Goal: Task Accomplishment & Management: Use online tool/utility

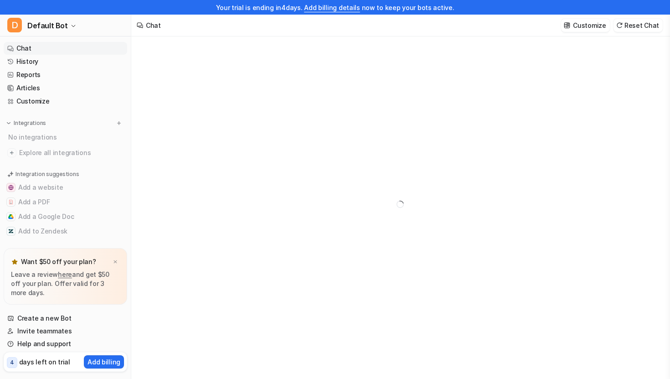
type textarea "**********"
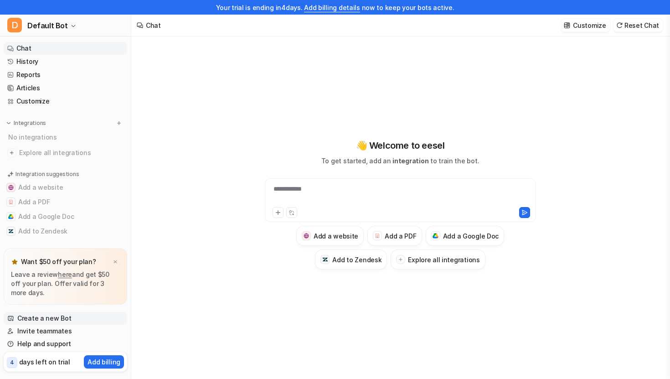
click at [56, 320] on link "Create a new Bot" at bounding box center [66, 318] width 124 height 13
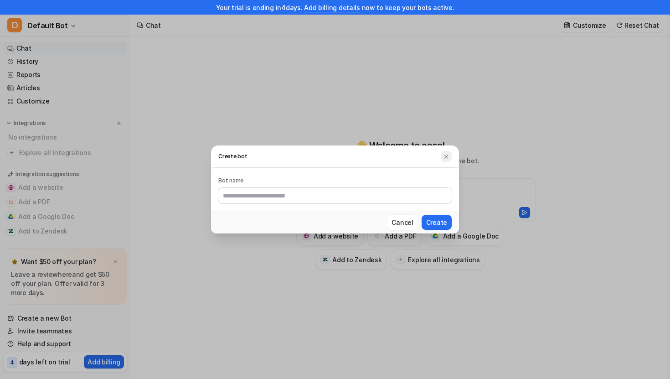
click at [447, 158] on img at bounding box center [446, 156] width 6 height 7
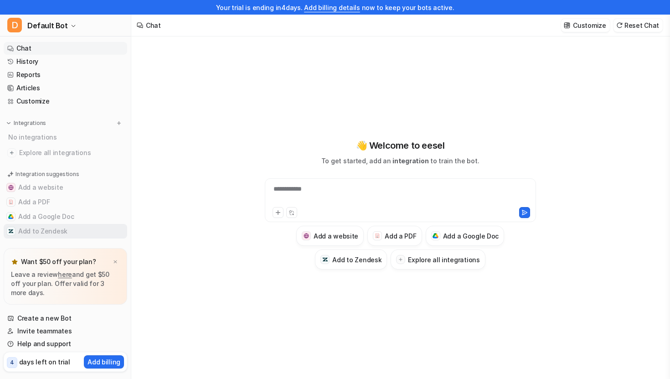
click at [36, 232] on button "Add to Zendesk" at bounding box center [66, 231] width 124 height 15
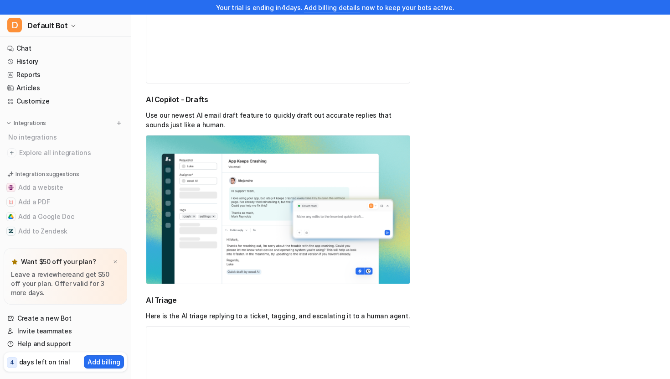
scroll to position [764, 0]
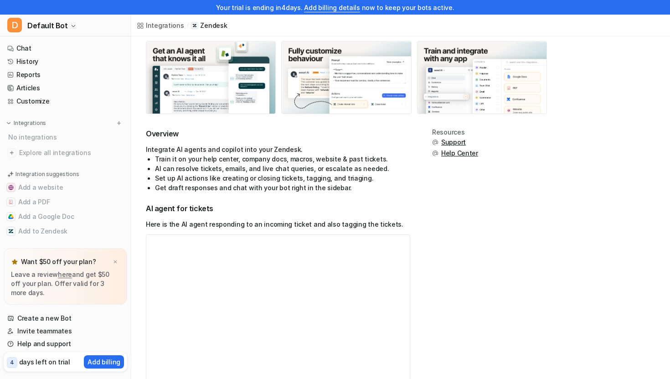
scroll to position [0, 0]
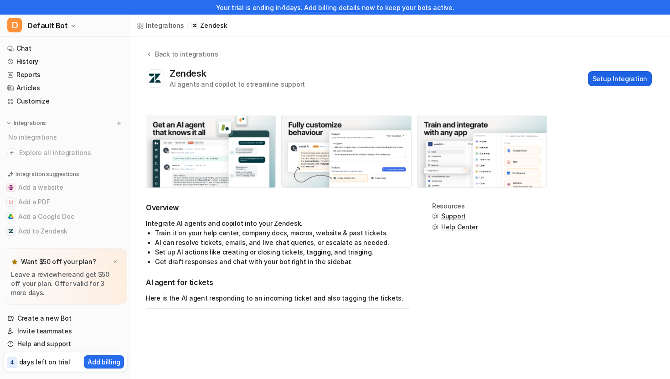
click at [621, 78] on button "Setup Integration" at bounding box center [620, 78] width 64 height 15
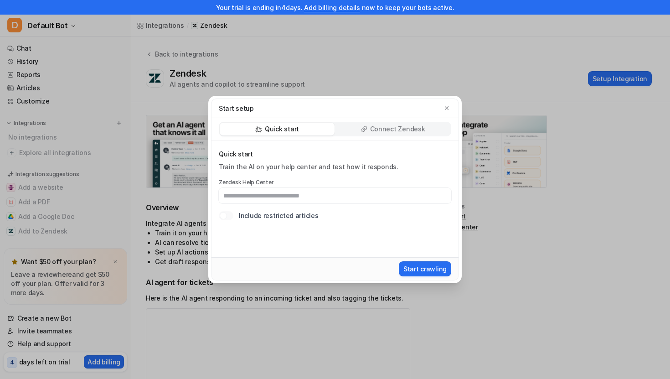
click at [356, 204] on div "Quick start Train the AI on your help center and test how it responds. Zendesk …" at bounding box center [335, 185] width 232 height 71
click at [346, 200] on input "text" at bounding box center [335, 195] width 232 height 15
click at [362, 193] on input "text" at bounding box center [335, 195] width 232 height 15
click at [380, 125] on p "Connect Zendesk" at bounding box center [397, 128] width 55 height 9
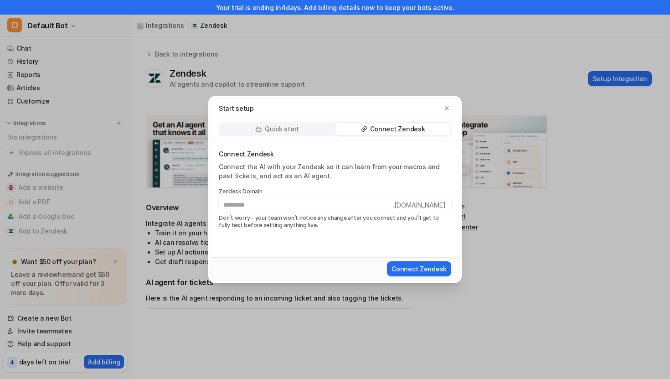
click at [268, 222] on p "Don’t worry - your team won’t notice any change after you connect and you’ll ge…" at bounding box center [335, 221] width 232 height 15
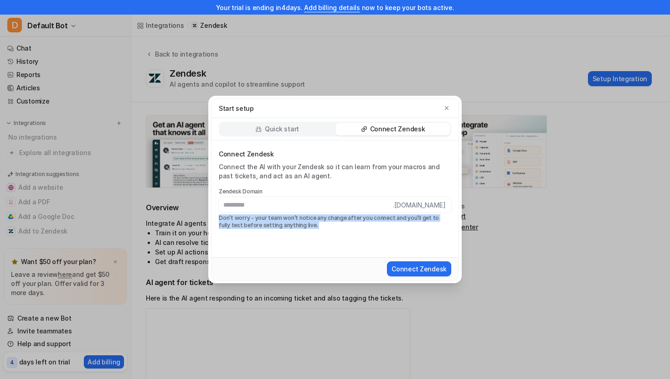
click at [297, 222] on p "Don’t worry - your team won’t notice any change after you connect and you’ll ge…" at bounding box center [335, 221] width 232 height 15
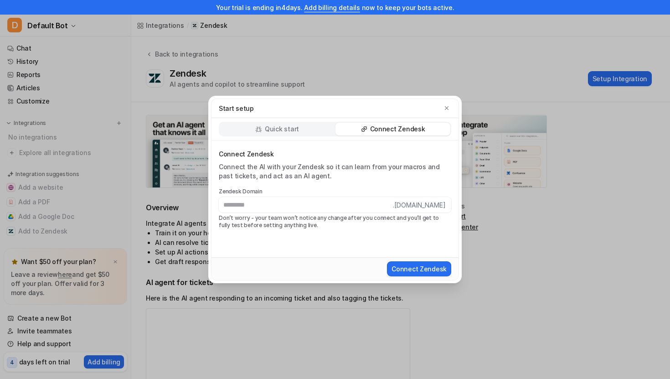
click at [297, 222] on p "Don’t worry - your team won’t notice any change after you connect and you’ll ge…" at bounding box center [335, 221] width 232 height 15
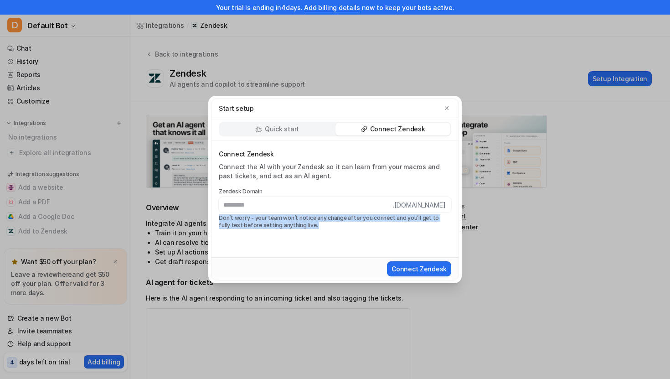
click at [297, 222] on p "Don’t worry - your team won’t notice any change after you connect and you’ll ge…" at bounding box center [335, 221] width 232 height 15
click at [302, 223] on p "Don’t worry - your team won’t notice any change after you connect and you’ll ge…" at bounding box center [335, 221] width 232 height 15
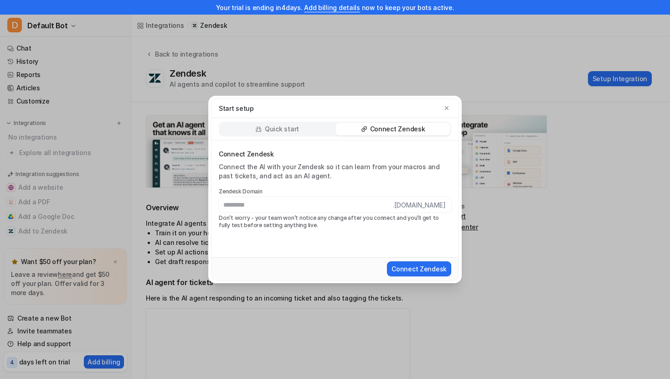
click at [302, 223] on p "Don’t worry - your team won’t notice any change after you connect and you’ll ge…" at bounding box center [335, 221] width 232 height 15
click at [309, 223] on p "Don’t worry - your team won’t notice any change after you connect and you’ll ge…" at bounding box center [335, 221] width 232 height 15
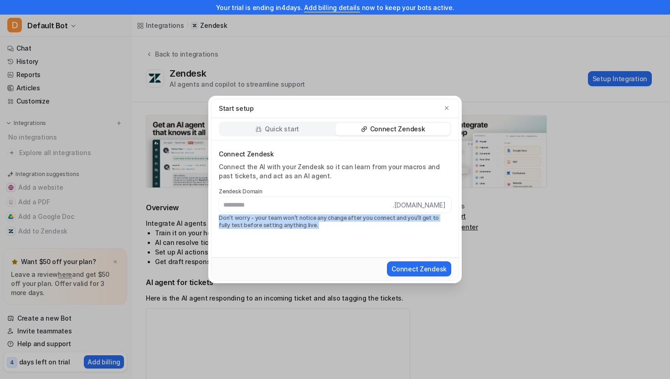
click at [335, 226] on p "Don’t worry - your team won’t notice any change after you connect and you’ll ge…" at bounding box center [335, 221] width 232 height 15
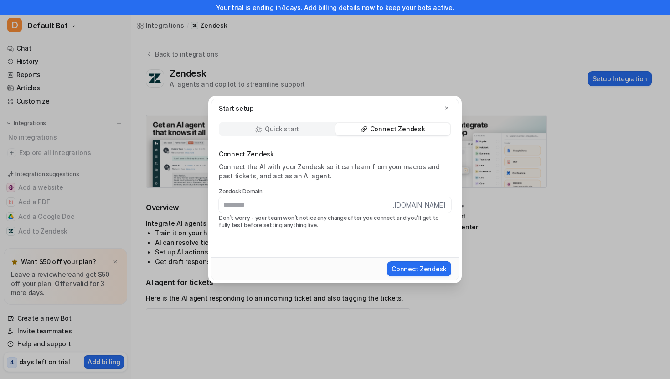
click at [335, 226] on p "Don’t worry - your team won’t notice any change after you connect and you’ll ge…" at bounding box center [335, 221] width 232 height 15
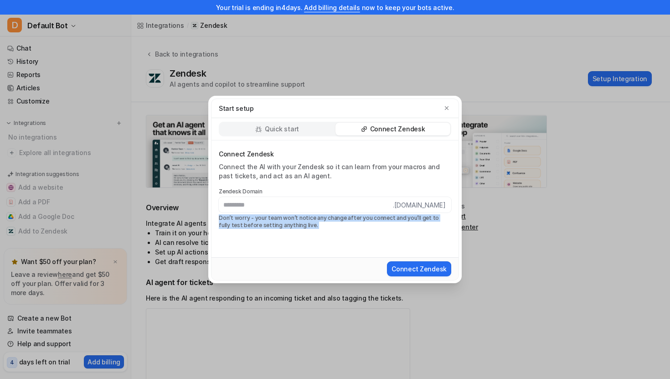
click at [354, 226] on p "Don’t worry - your team won’t notice any change after you connect and you’ll ge…" at bounding box center [335, 221] width 232 height 15
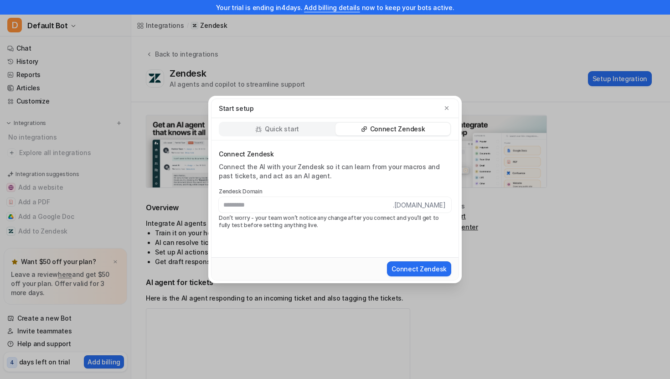
click at [354, 226] on p "Don’t worry - your team won’t notice any change after you connect and you’ll ge…" at bounding box center [335, 221] width 232 height 15
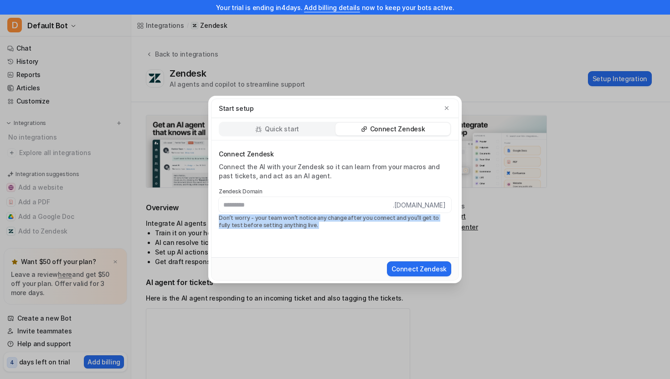
click at [365, 226] on p "Don’t worry - your team won’t notice any change after you connect and you’ll ge…" at bounding box center [335, 221] width 232 height 15
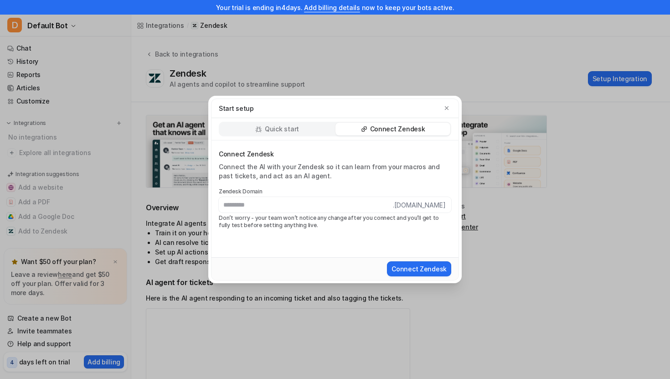
click at [365, 226] on p "Don’t worry - your team won’t notice any change after you connect and you’ll ge…" at bounding box center [335, 221] width 232 height 15
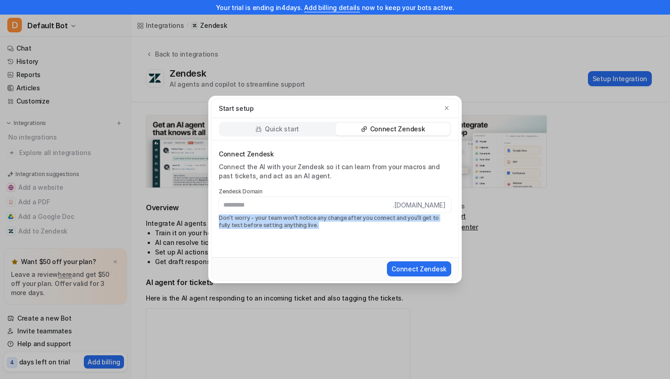
click at [365, 226] on p "Don’t worry - your team won’t notice any change after you connect and you’ll ge…" at bounding box center [335, 221] width 232 height 15
click at [390, 226] on p "Don’t worry - your team won’t notice any change after you connect and you’ll ge…" at bounding box center [335, 221] width 232 height 15
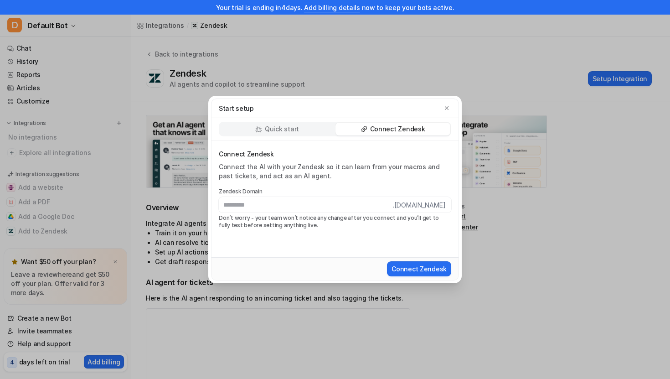
click at [319, 212] on div "Zendesk Domain .[DOMAIN_NAME] Don’t worry - your team won’t notice any change a…" at bounding box center [335, 208] width 232 height 41
click at [316, 206] on input "text" at bounding box center [306, 204] width 174 height 15
click at [281, 133] on p "Quick start" at bounding box center [282, 128] width 34 height 9
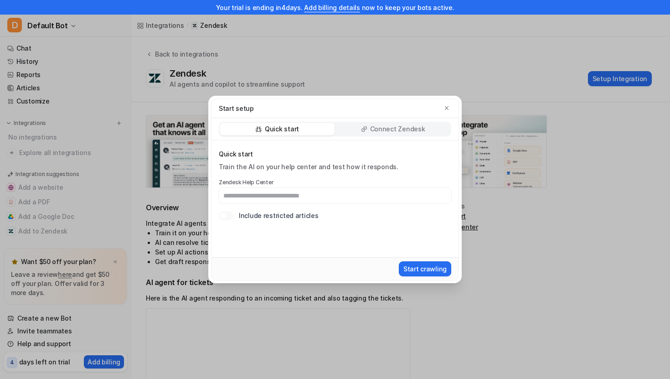
click at [371, 166] on div "Train the AI on your help center and test how it responds." at bounding box center [335, 166] width 232 height 9
click at [393, 186] on div "Zendesk Help Center" at bounding box center [335, 191] width 232 height 25
click at [271, 196] on input "text" at bounding box center [335, 195] width 232 height 15
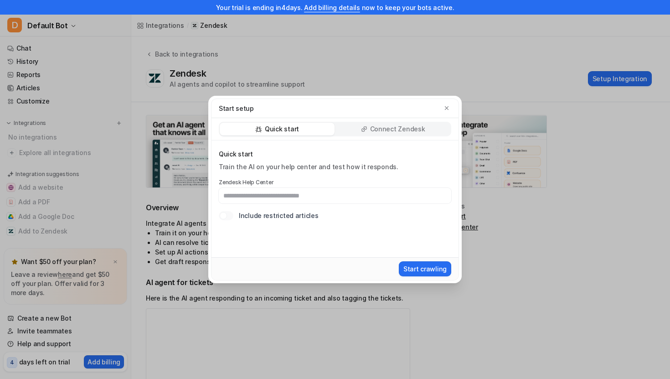
click at [386, 127] on p "Connect Zendesk" at bounding box center [397, 128] width 55 height 9
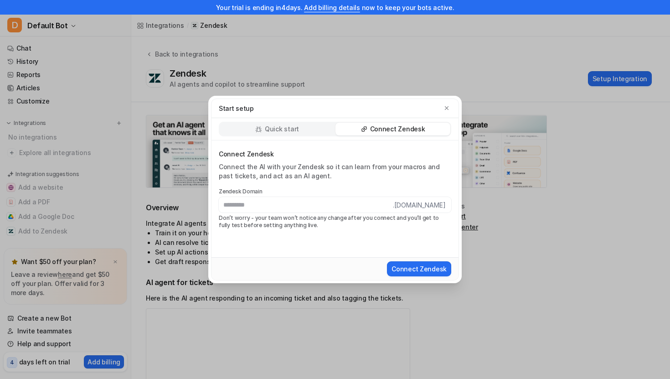
click at [268, 224] on p "Don’t worry - your team won’t notice any change after you connect and you’ll ge…" at bounding box center [335, 221] width 232 height 15
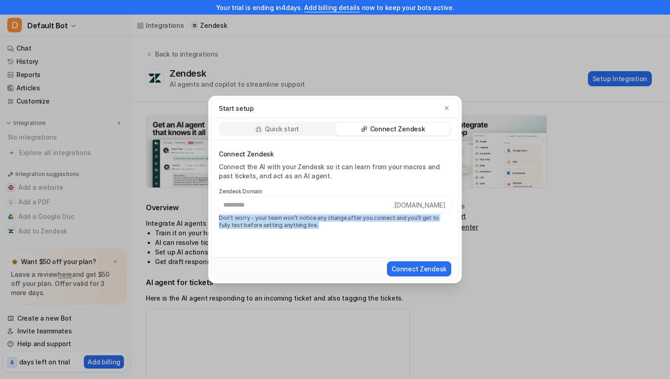
click at [268, 224] on p "Don’t worry - your team won’t notice any change after you connect and you’ll ge…" at bounding box center [335, 221] width 232 height 15
click at [292, 132] on p "Quick start" at bounding box center [282, 128] width 34 height 9
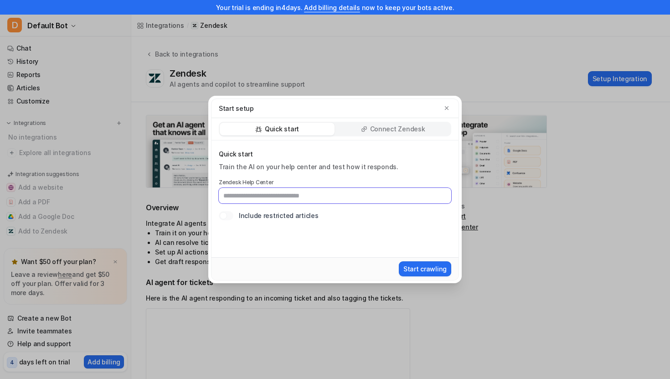
click at [315, 196] on input "text" at bounding box center [335, 195] width 232 height 15
paste input "**********"
click at [250, 197] on input "**********" at bounding box center [335, 195] width 232 height 15
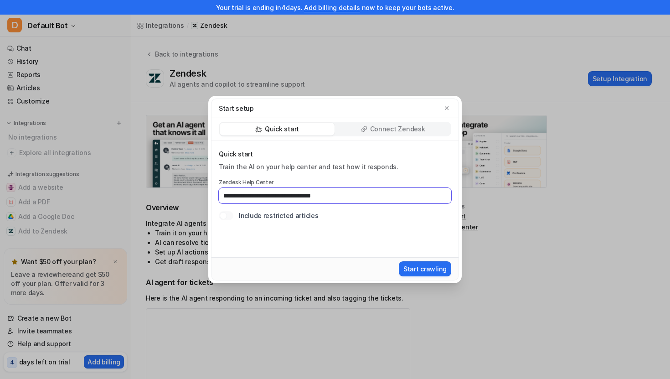
click at [250, 197] on input "**********" at bounding box center [335, 195] width 232 height 15
click at [284, 197] on input "**********" at bounding box center [335, 195] width 232 height 15
drag, startPoint x: 316, startPoint y: 197, endPoint x: 206, endPoint y: 196, distance: 109.4
click at [206, 196] on div "**********" at bounding box center [335, 189] width 268 height 379
paste input "**********"
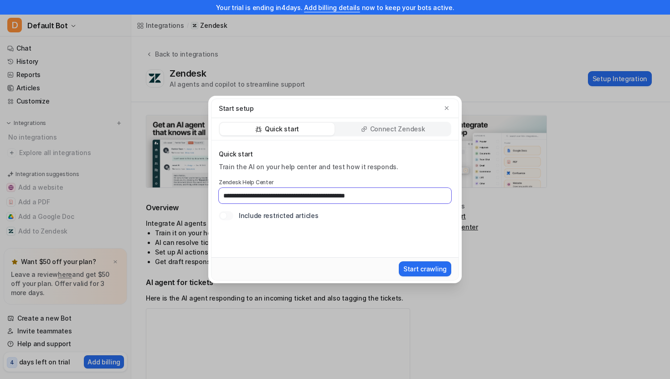
click at [366, 197] on input "**********" at bounding box center [335, 195] width 232 height 15
type input "**********"
click at [402, 240] on div "**********" at bounding box center [335, 198] width 247 height 117
click at [413, 265] on button "Start crawling" at bounding box center [425, 268] width 52 height 15
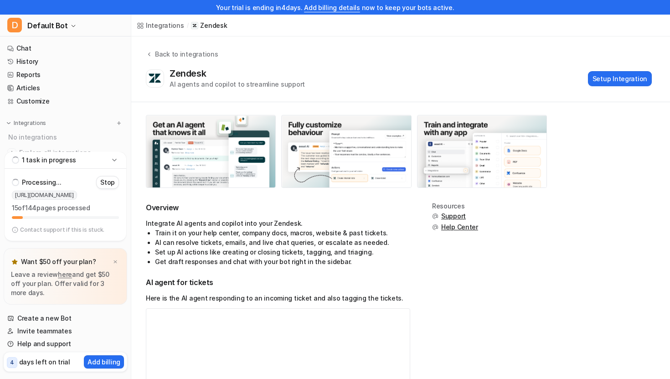
click at [25, 227] on p "Contact support if this is stuck." at bounding box center [62, 229] width 84 height 7
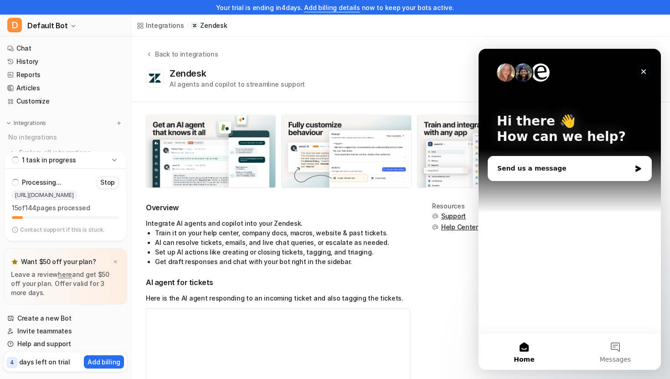
click at [644, 75] on icon "Close" at bounding box center [643, 71] width 7 height 7
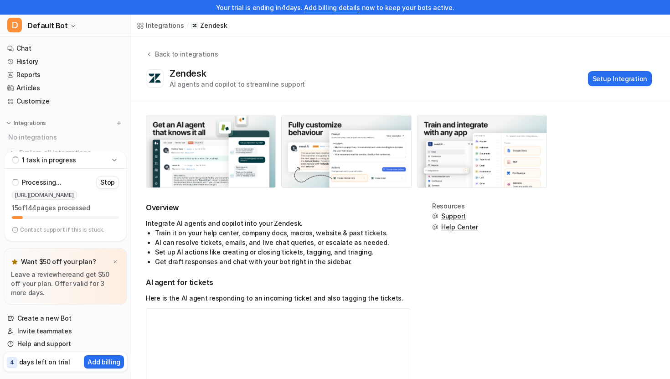
click at [51, 202] on div "[URL][DOMAIN_NAME] 15 of 144 pages processed" at bounding box center [65, 202] width 107 height 22
click at [39, 230] on p "Contact support if this is stuck." at bounding box center [62, 229] width 84 height 7
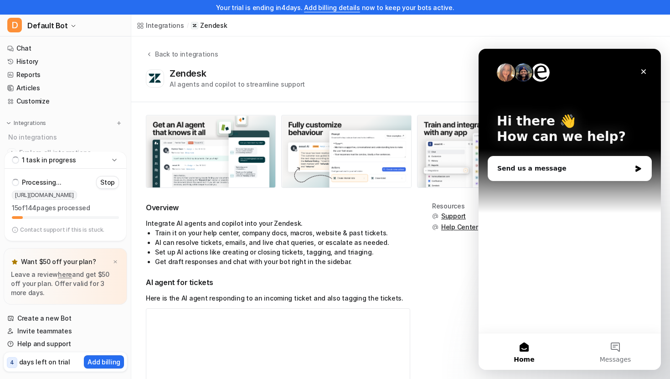
click at [39, 230] on p "Contact support if this is stuck." at bounding box center [62, 229] width 84 height 7
click at [79, 232] on p "Contact support if this is stuck." at bounding box center [62, 229] width 84 height 7
click at [643, 74] on icon "Close" at bounding box center [643, 71] width 7 height 7
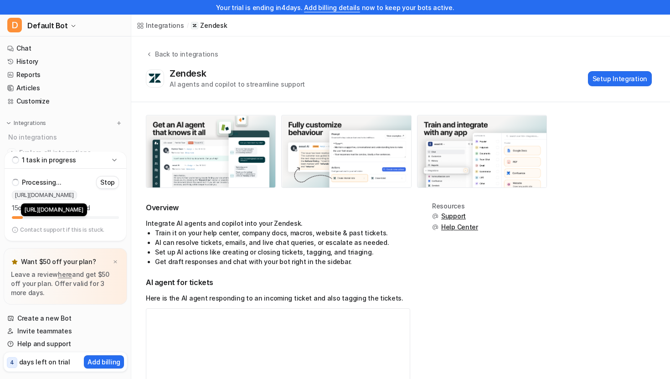
click at [77, 192] on span "[URL][DOMAIN_NAME]" at bounding box center [44, 195] width 65 height 9
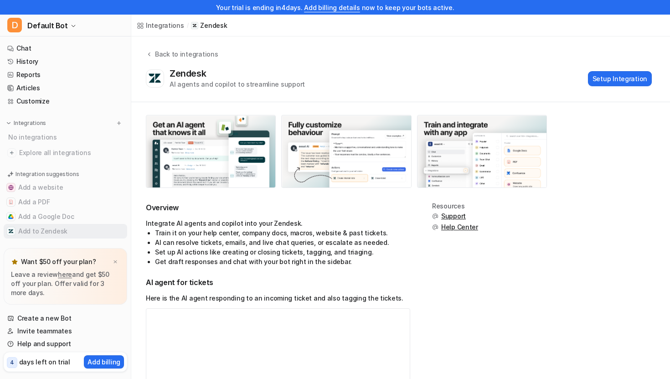
click at [46, 234] on button "Add to Zendesk" at bounding box center [66, 231] width 124 height 15
click at [40, 228] on button "Add to Zendesk" at bounding box center [66, 231] width 124 height 15
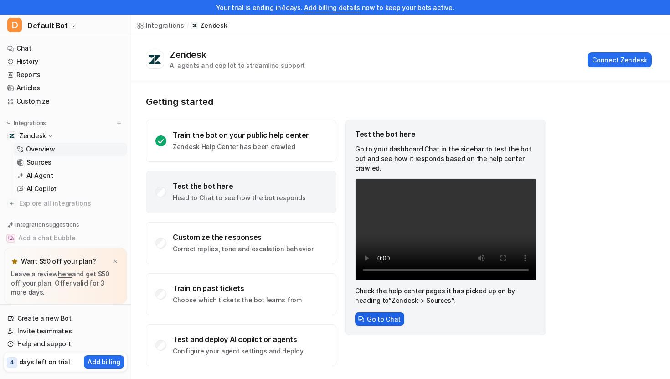
click at [377, 312] on button "Go to Chat" at bounding box center [379, 318] width 49 height 13
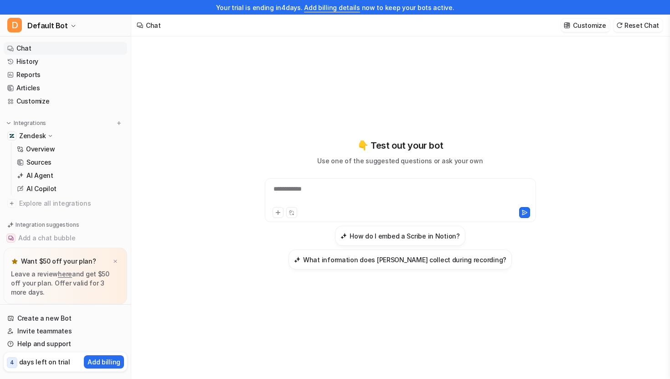
click at [390, 204] on div "**********" at bounding box center [400, 194] width 267 height 21
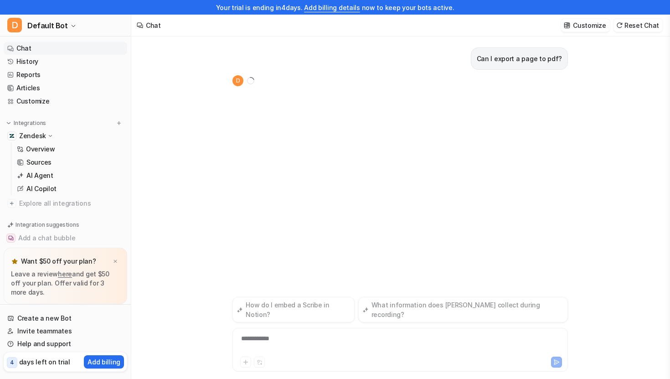
scroll to position [15, 0]
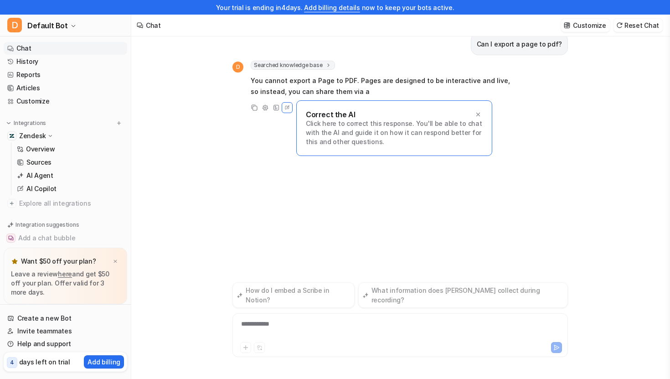
click at [409, 201] on div "Can I export a page to pdf? D Searched knowledge base search_queries : [ "expor…" at bounding box center [399, 152] width 335 height 260
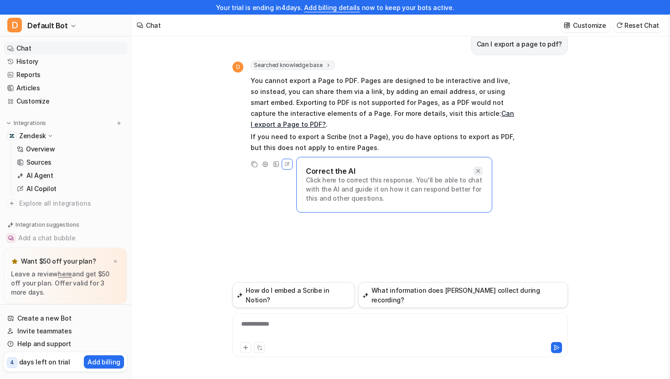
click at [476, 170] on icon at bounding box center [478, 171] width 6 height 6
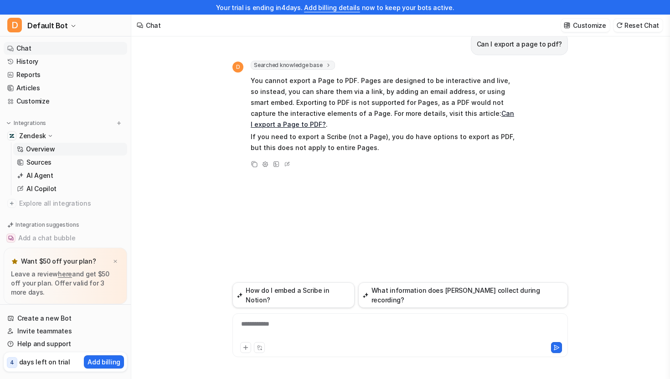
click at [42, 149] on p "Overview" at bounding box center [40, 148] width 29 height 9
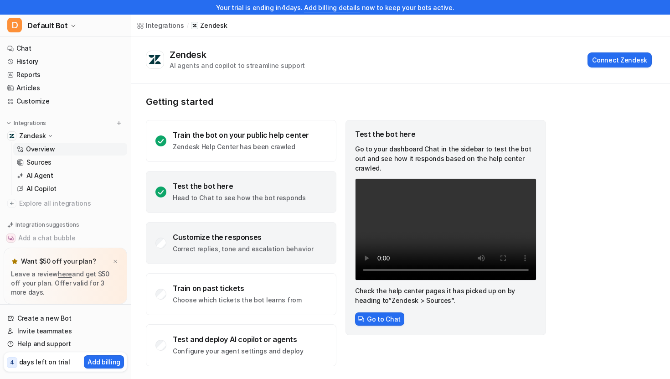
click at [256, 258] on div "Customize the responses Correct replies, tone and escalation behavior" at bounding box center [241, 243] width 191 height 42
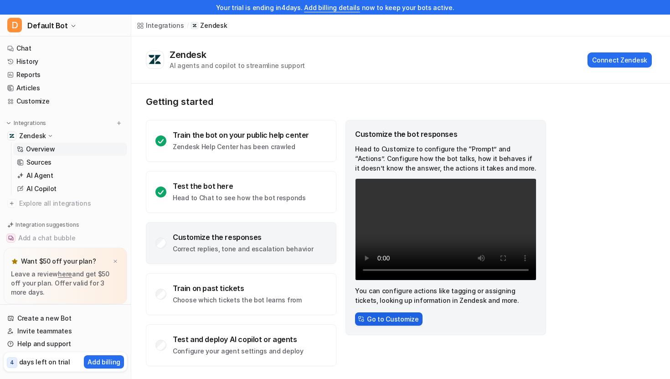
click at [391, 325] on button "Go to Customize" at bounding box center [388, 318] width 67 height 13
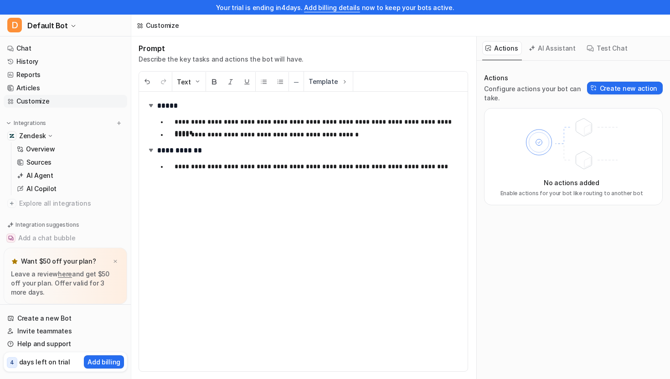
click at [423, 133] on p "**********" at bounding box center [318, 134] width 286 height 11
click at [426, 163] on p "**********" at bounding box center [318, 166] width 286 height 11
click at [598, 58] on div "Test Chat" at bounding box center [607, 48] width 48 height 24
click at [606, 49] on button "Test Chat" at bounding box center [607, 48] width 48 height 14
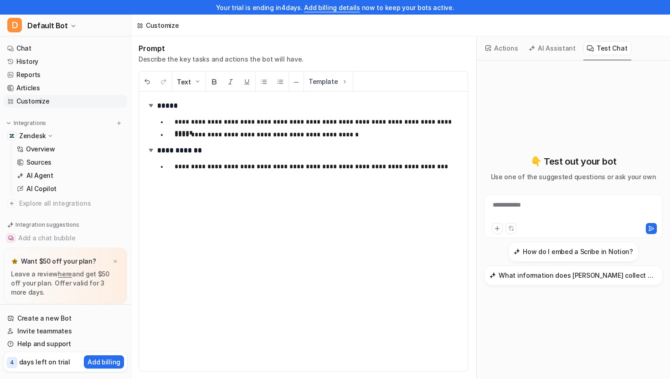
click at [250, 172] on ul "**********" at bounding box center [308, 166] width 303 height 15
click at [149, 151] on img at bounding box center [150, 149] width 9 height 9
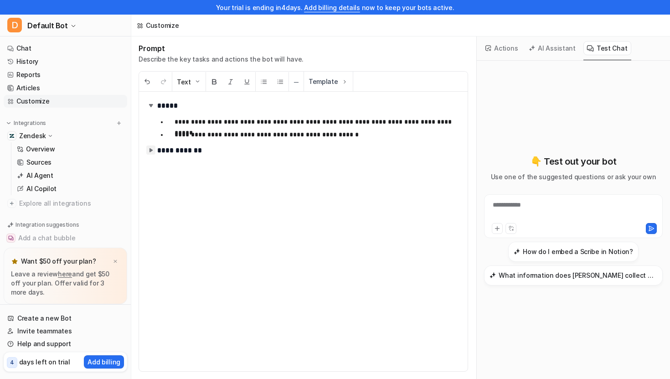
click at [149, 152] on img at bounding box center [150, 149] width 9 height 9
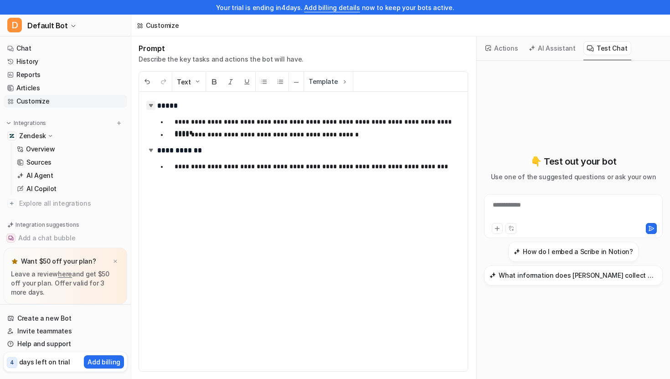
click at [151, 107] on img at bounding box center [150, 105] width 9 height 9
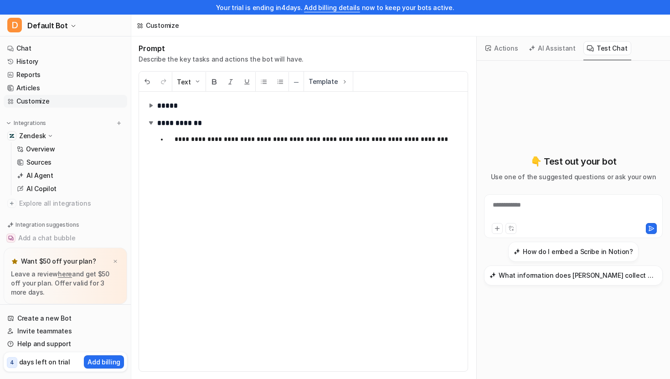
click at [151, 107] on img at bounding box center [150, 105] width 9 height 9
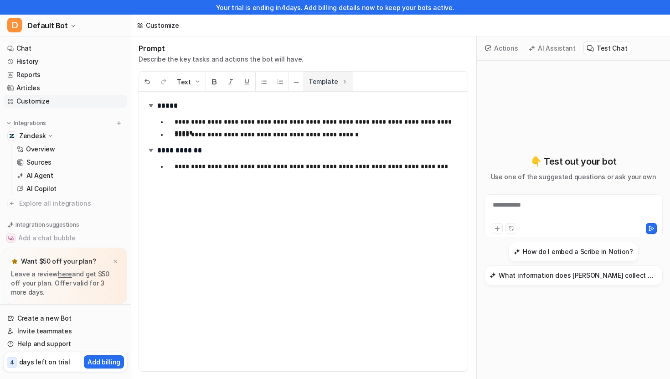
click at [343, 82] on img at bounding box center [344, 81] width 7 height 7
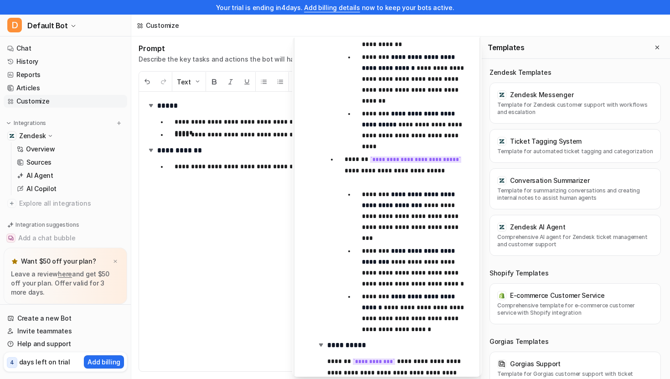
scroll to position [725, 0]
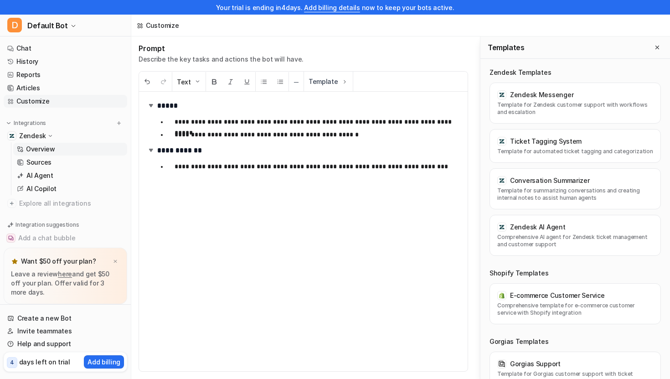
click at [49, 150] on p "Overview" at bounding box center [40, 148] width 29 height 9
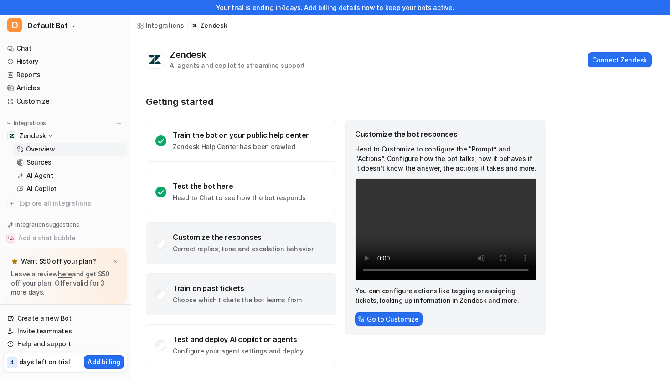
click at [248, 291] on div "Train on past tickets" at bounding box center [237, 288] width 129 height 9
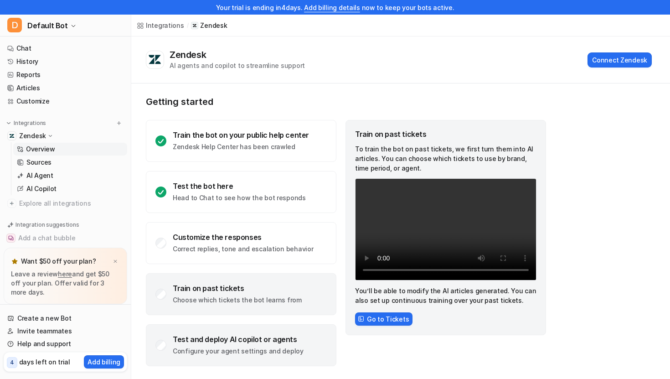
click at [255, 349] on p "Configure your agent settings and deploy" at bounding box center [238, 350] width 131 height 9
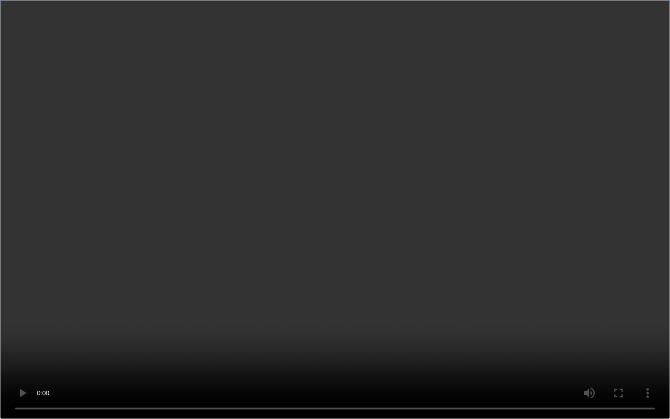
click at [259, 201] on video "Your browser does not support the video tag." at bounding box center [335, 209] width 670 height 419
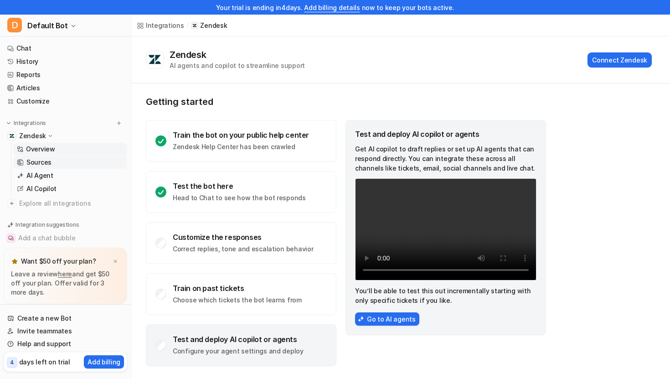
click at [46, 159] on p "Sources" at bounding box center [38, 162] width 25 height 9
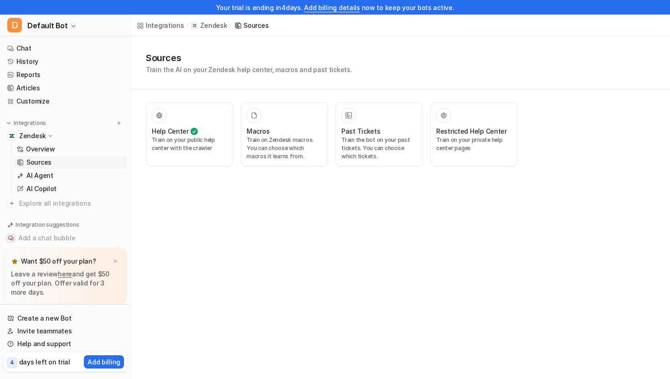
click at [46, 159] on p "Sources" at bounding box center [38, 162] width 25 height 9
click at [88, 177] on link "AI Agent" at bounding box center [70, 175] width 114 height 13
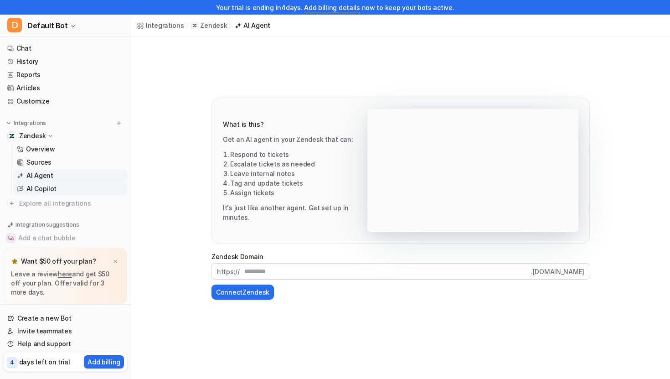
click at [61, 188] on link "AI Copilot" at bounding box center [70, 188] width 114 height 13
